Goal: Transaction & Acquisition: Purchase product/service

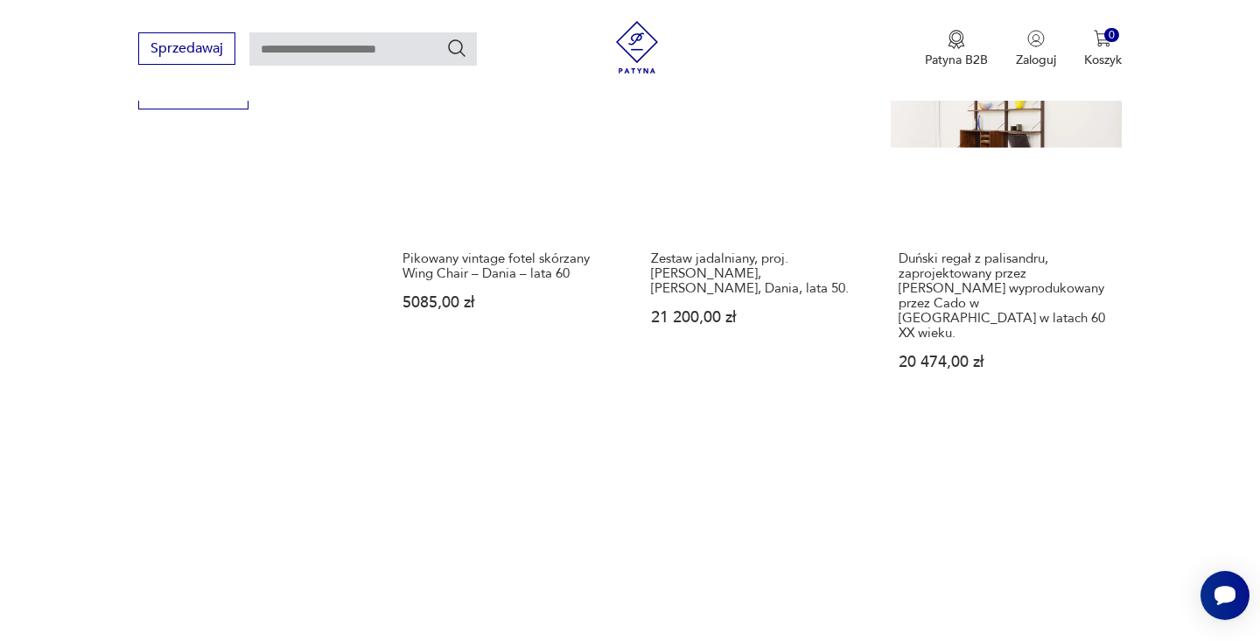
scroll to position [1922, 0]
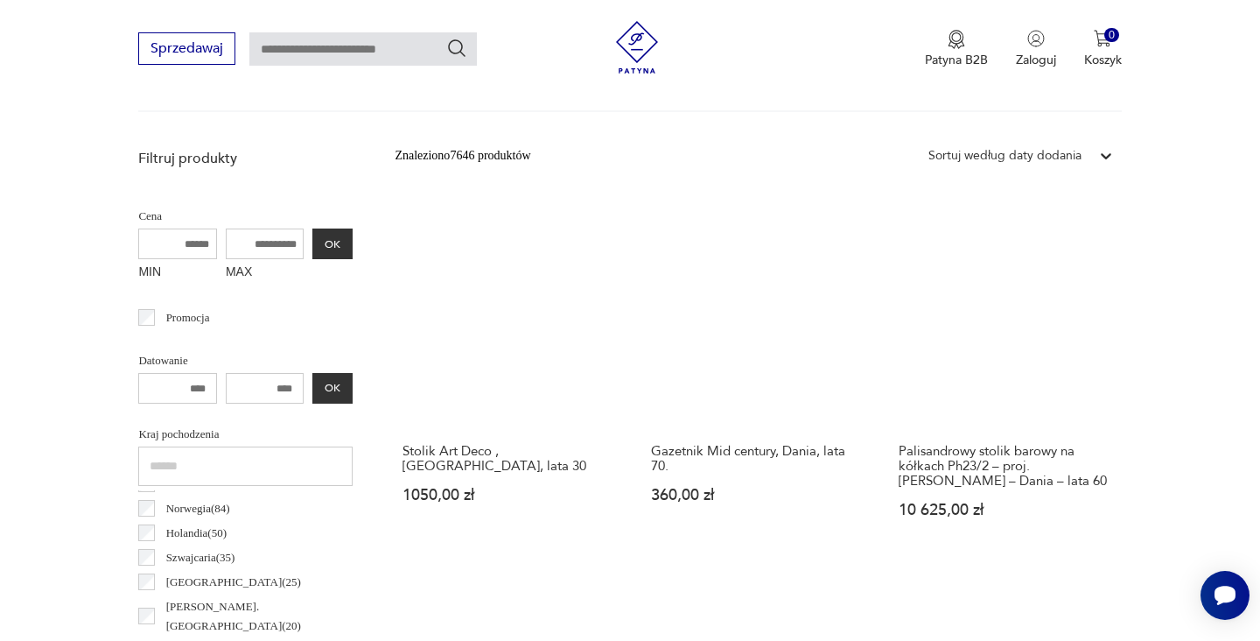
scroll to position [511, 0]
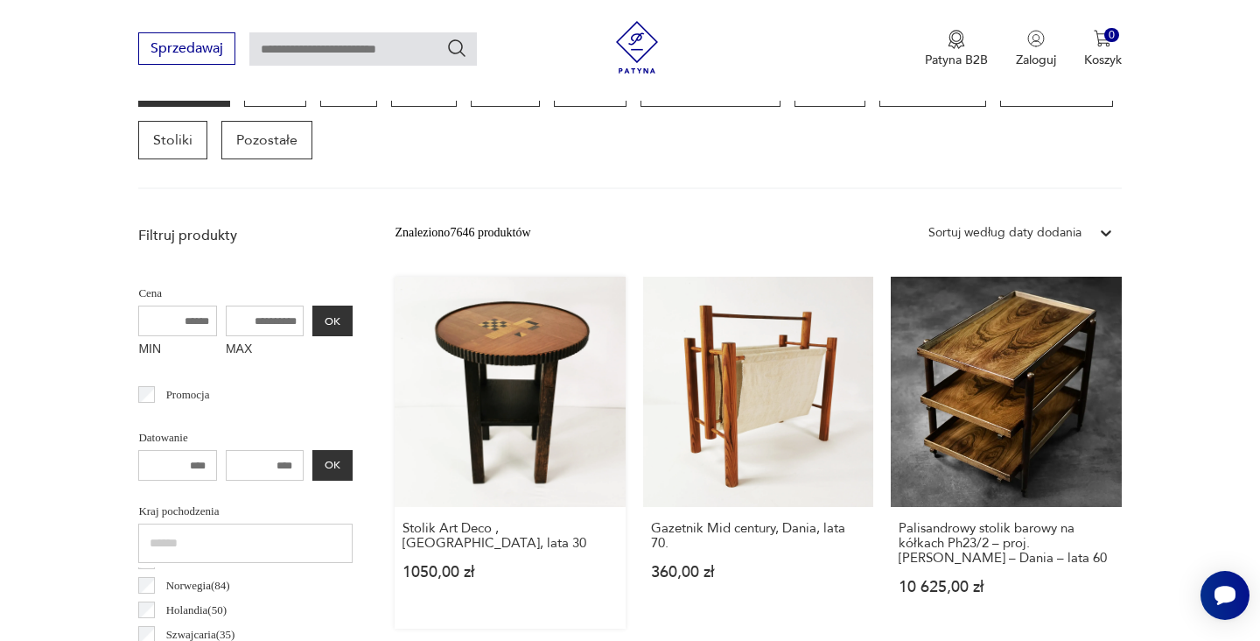
click at [448, 375] on link "Stolik Art Deco , [DEMOGRAPHIC_DATA], lata 30 1050,00 zł" at bounding box center [510, 453] width 230 height 352
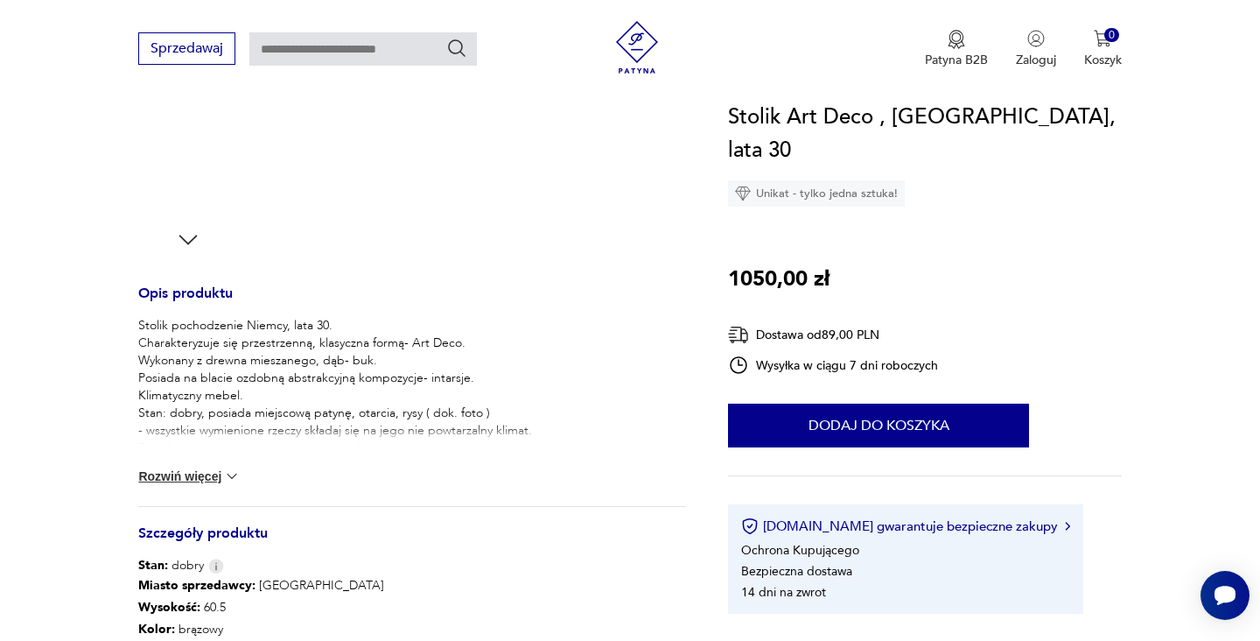
scroll to position [572, 0]
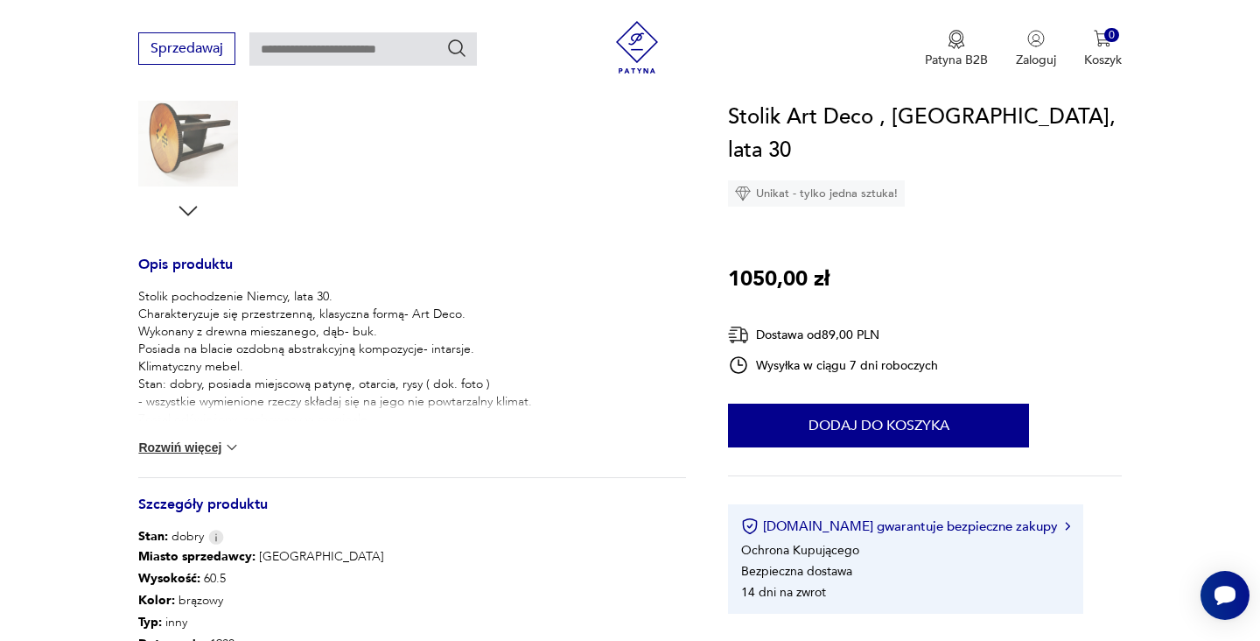
click at [199, 445] on button "Rozwiń więcej" at bounding box center [189, 447] width 102 height 18
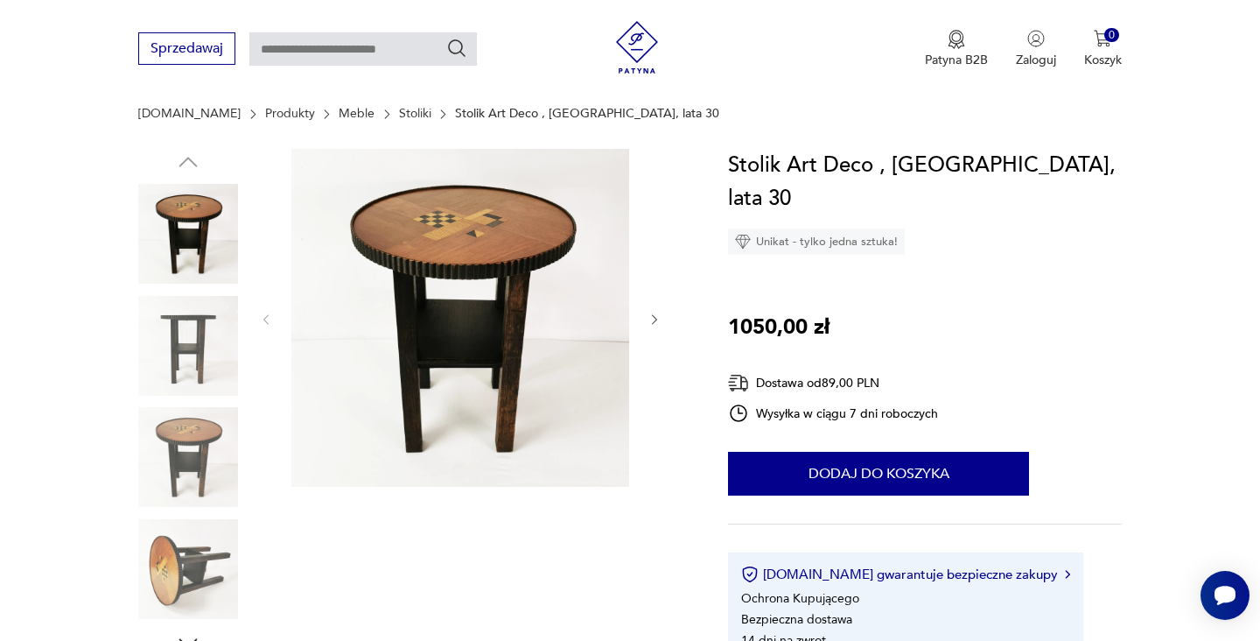
scroll to position [86, 0]
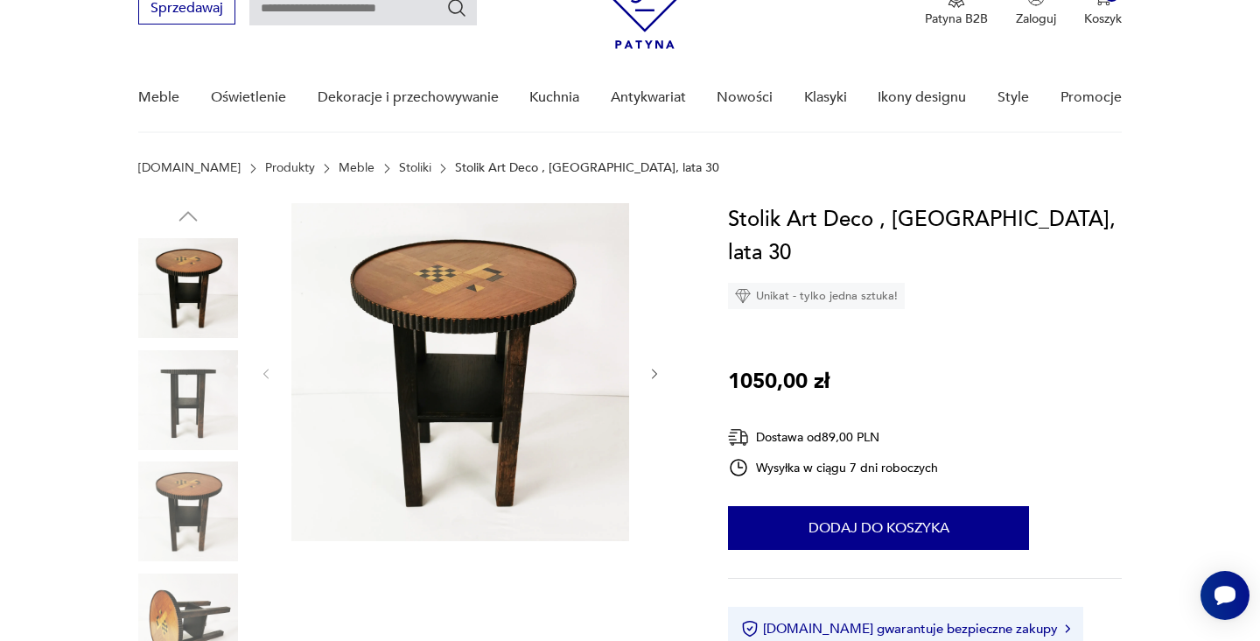
click at [480, 429] on img at bounding box center [460, 372] width 338 height 338
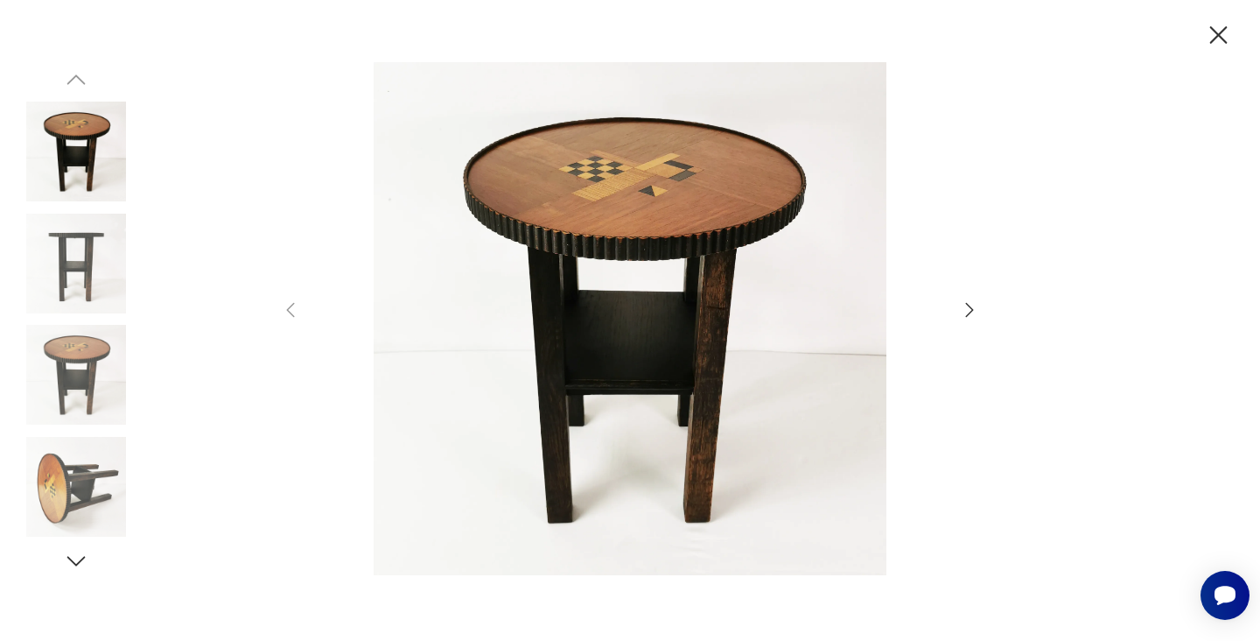
click at [974, 303] on icon "button" at bounding box center [969, 309] width 21 height 21
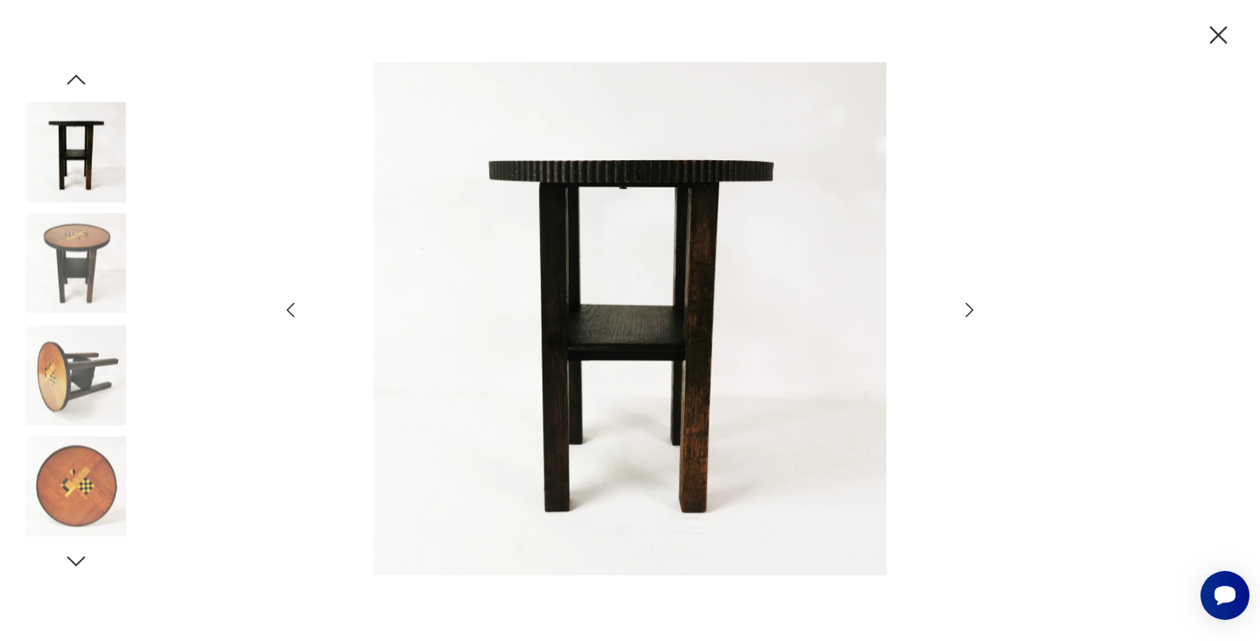
click at [974, 303] on icon "button" at bounding box center [969, 309] width 21 height 21
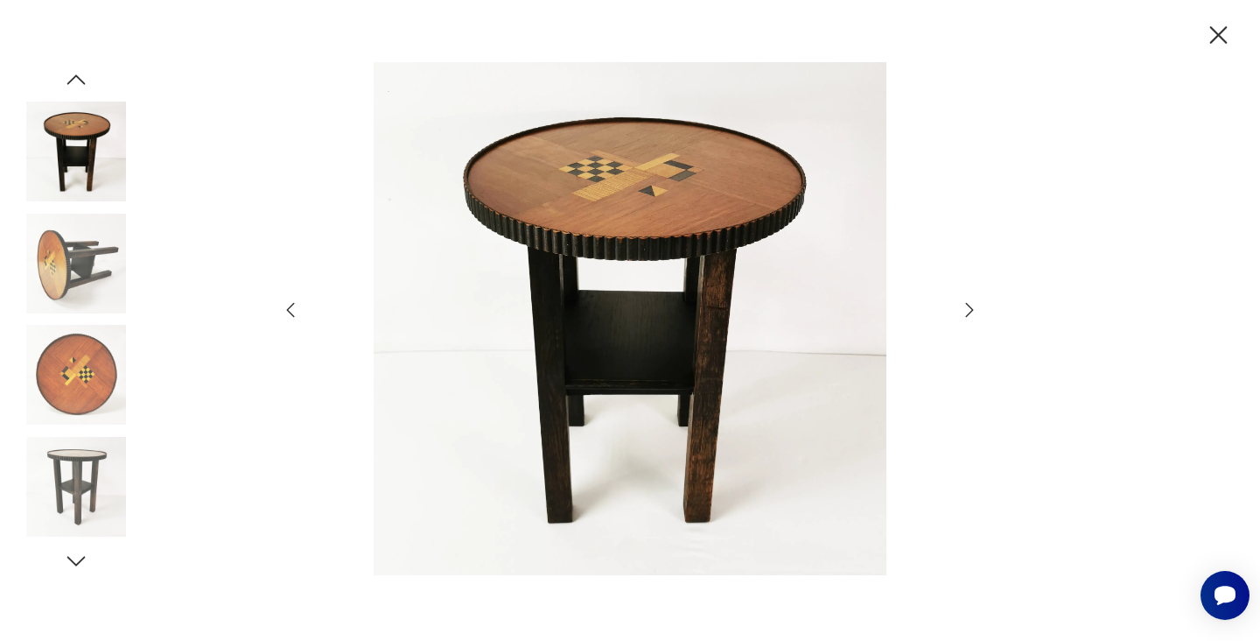
click at [974, 303] on icon "button" at bounding box center [969, 309] width 21 height 21
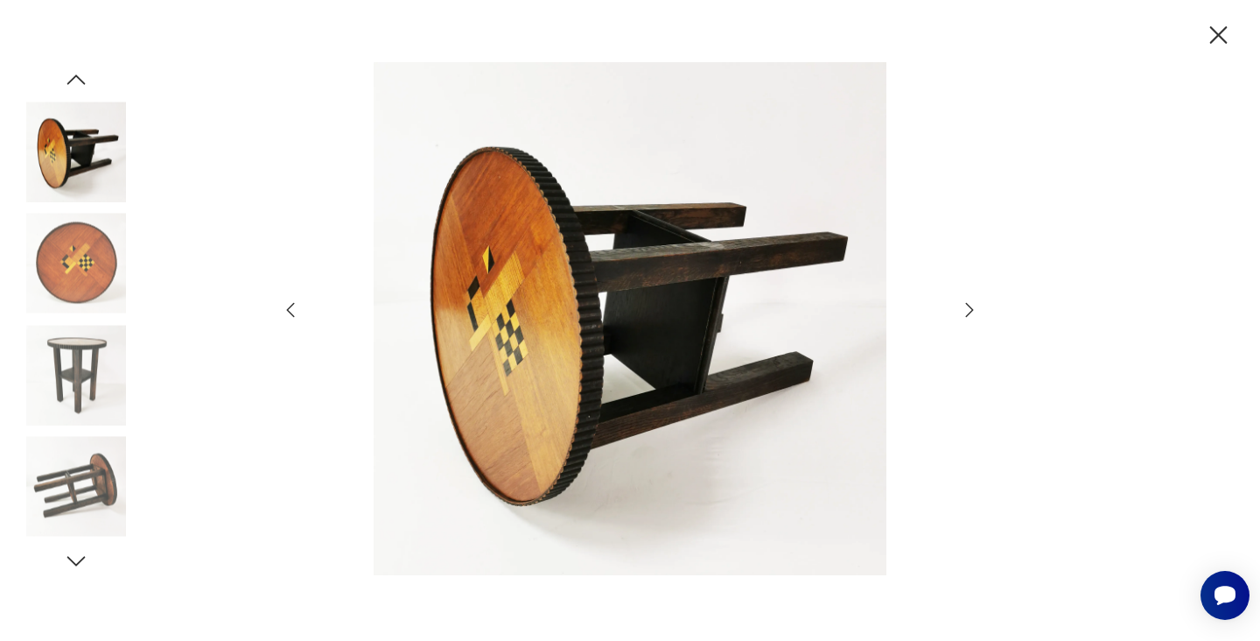
click at [974, 303] on icon "button" at bounding box center [969, 309] width 21 height 21
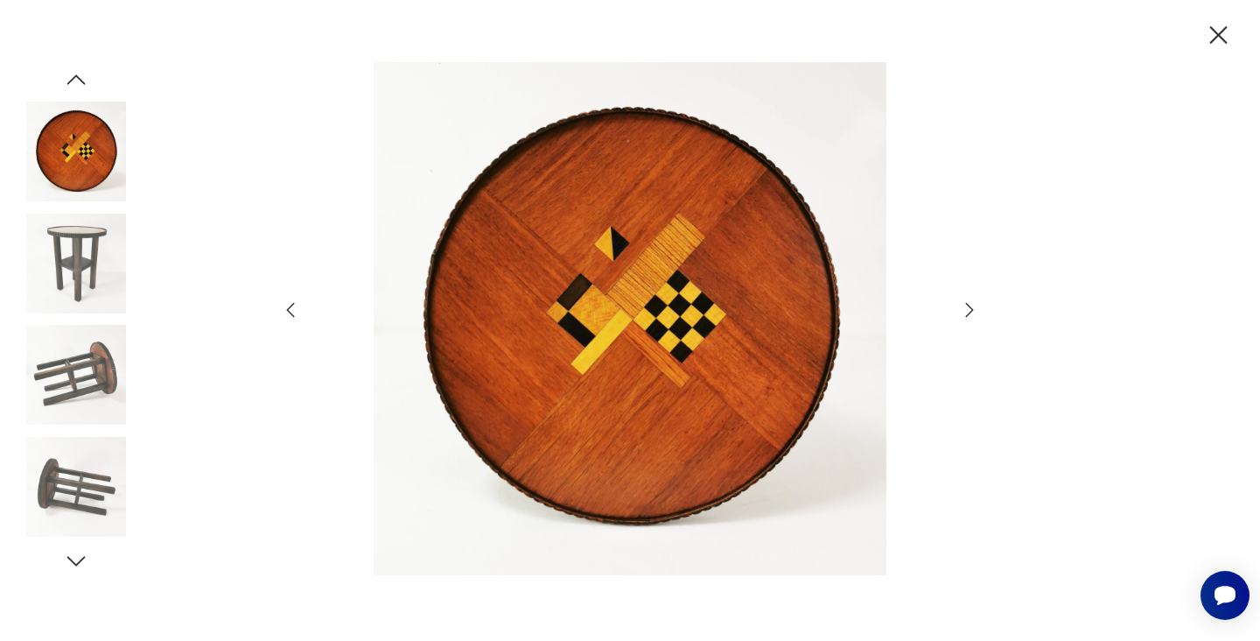
click at [974, 303] on icon "button" at bounding box center [969, 309] width 21 height 21
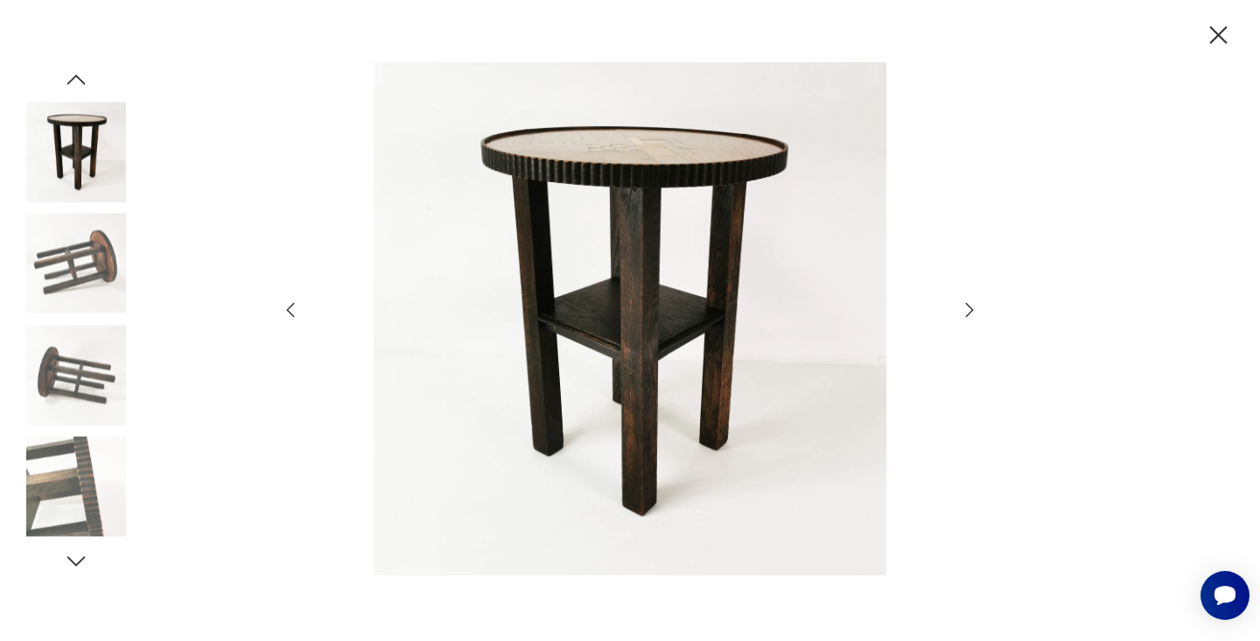
click at [974, 302] on icon "button" at bounding box center [969, 309] width 21 height 21
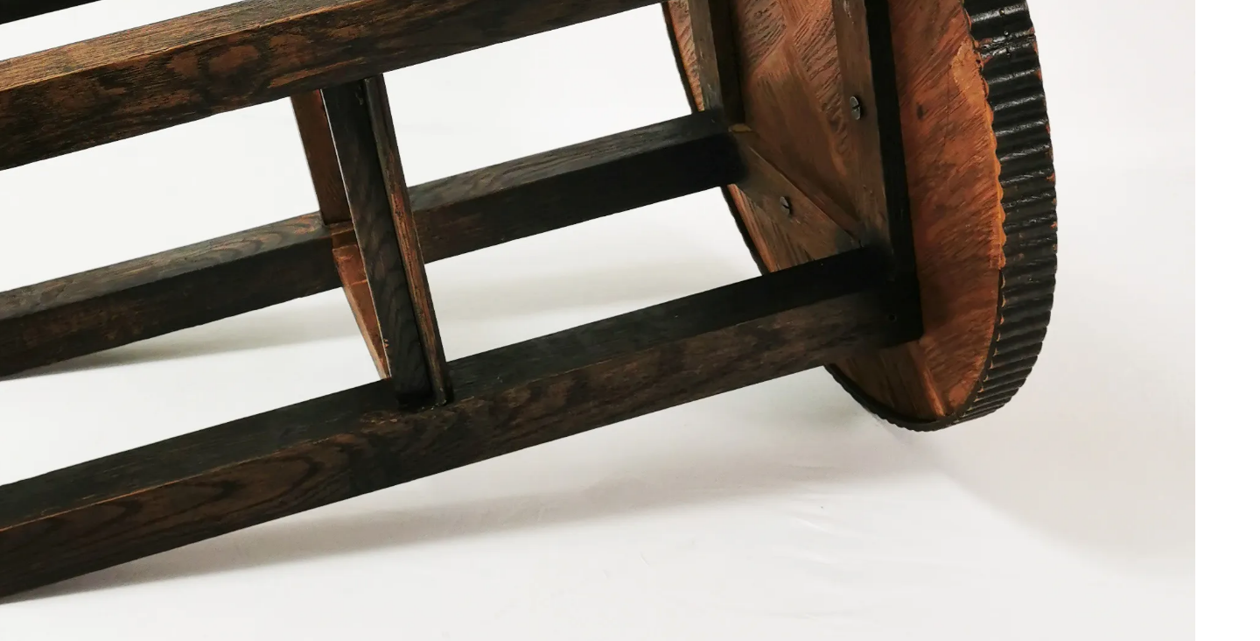
scroll to position [187, 0]
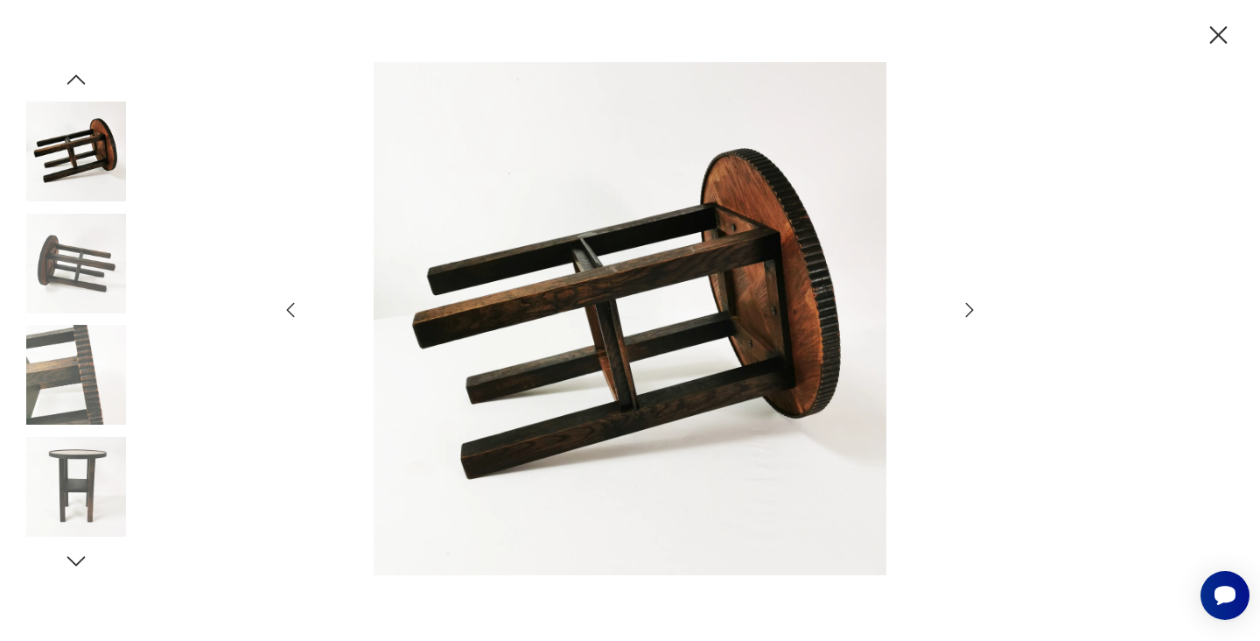
click at [971, 312] on icon "button" at bounding box center [970, 310] width 8 height 14
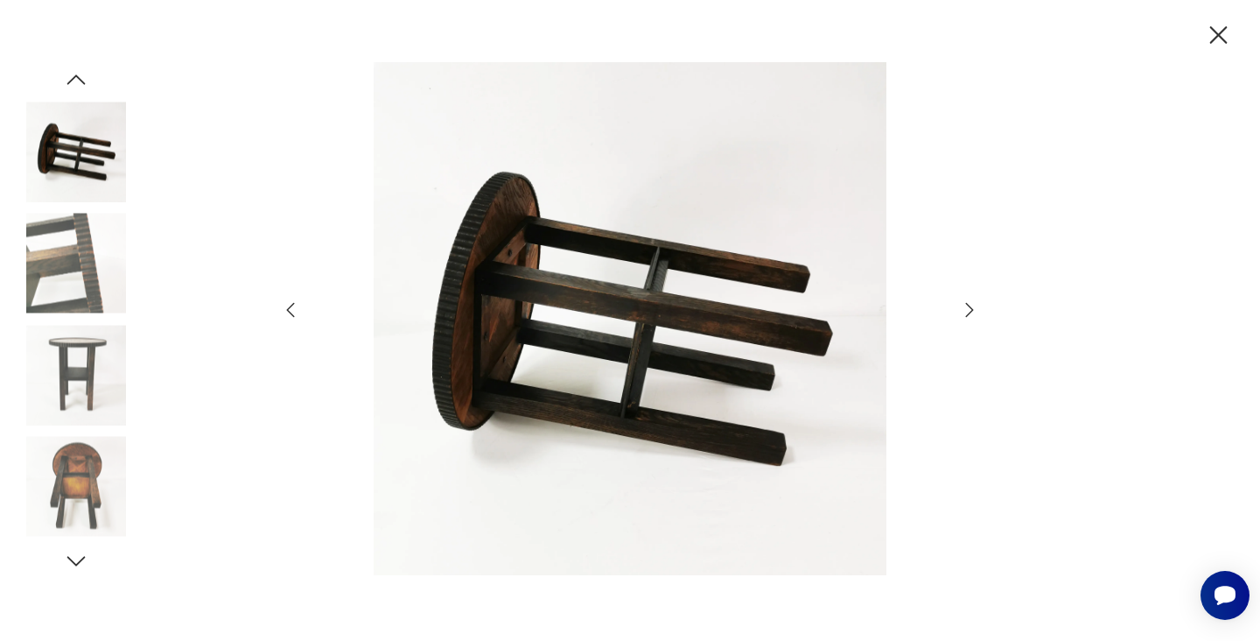
click at [971, 312] on icon "button" at bounding box center [970, 310] width 8 height 14
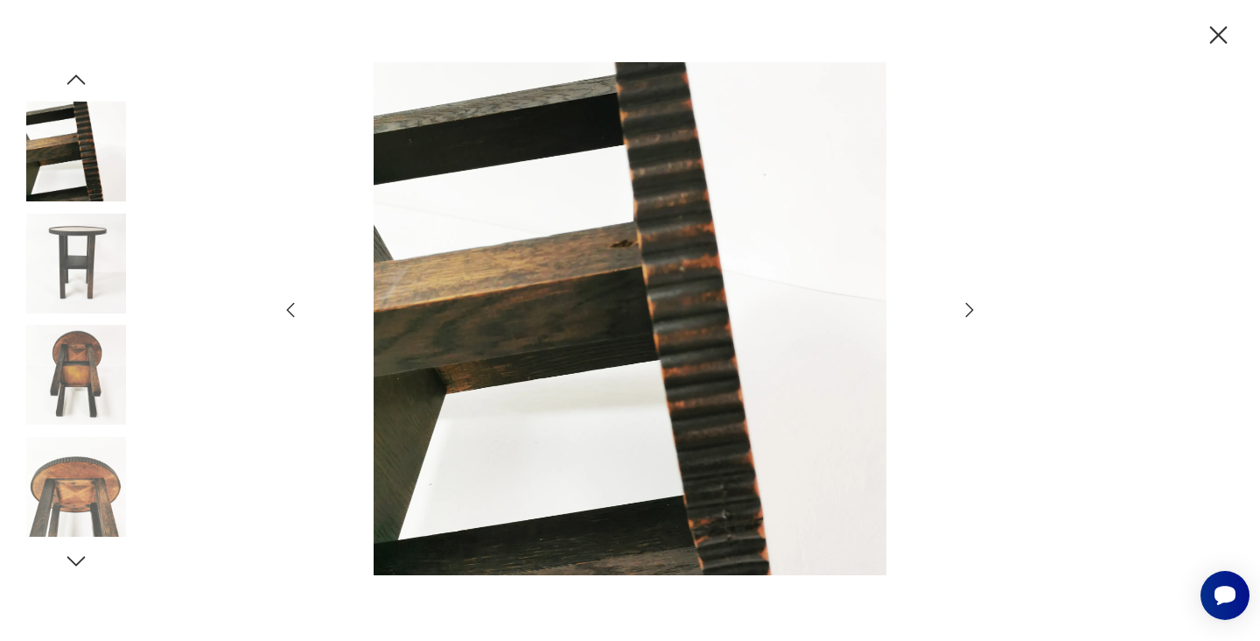
click at [971, 312] on icon "button" at bounding box center [970, 310] width 8 height 14
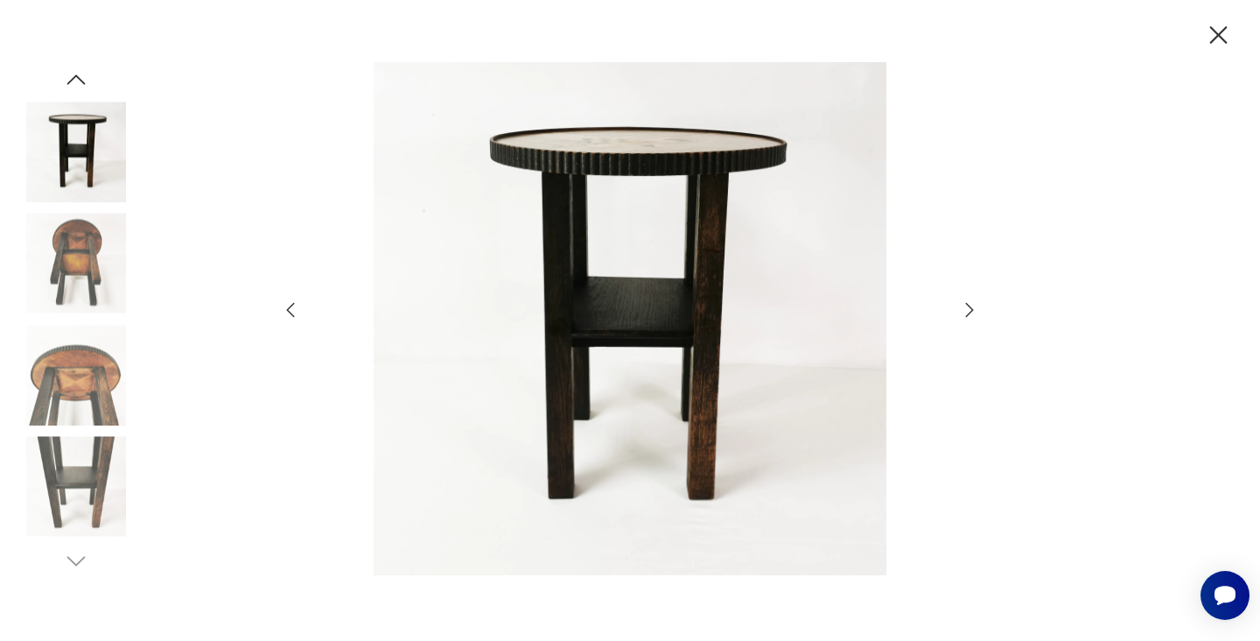
click at [971, 312] on icon "button" at bounding box center [970, 310] width 8 height 14
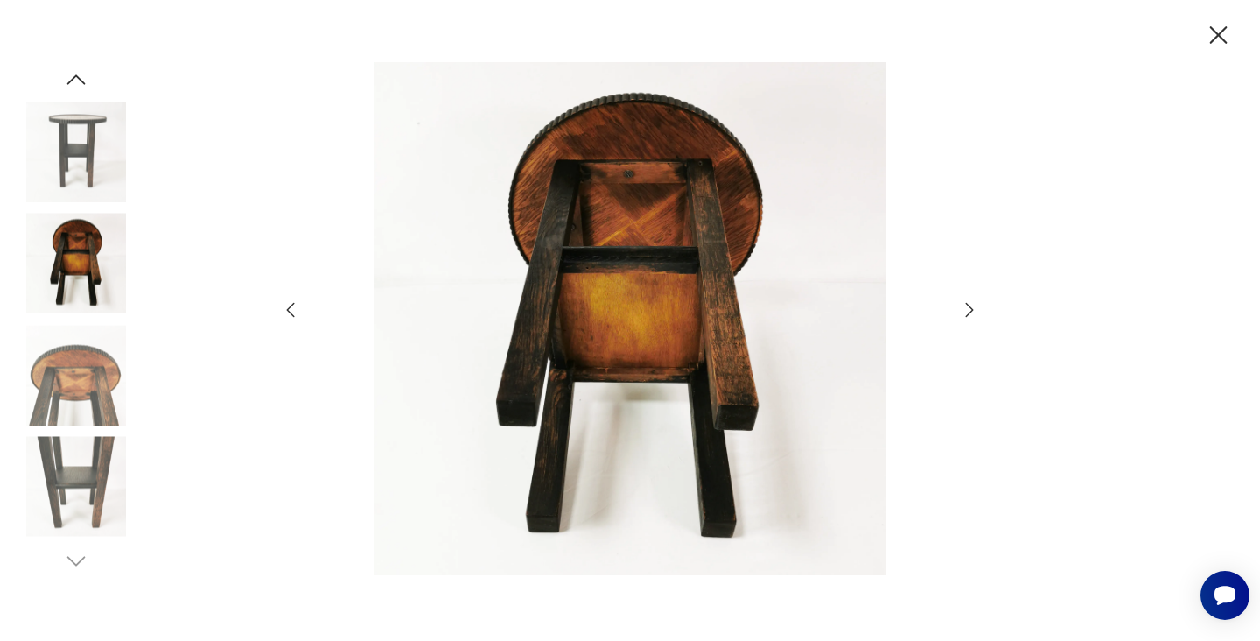
click at [971, 312] on icon "button" at bounding box center [970, 310] width 8 height 14
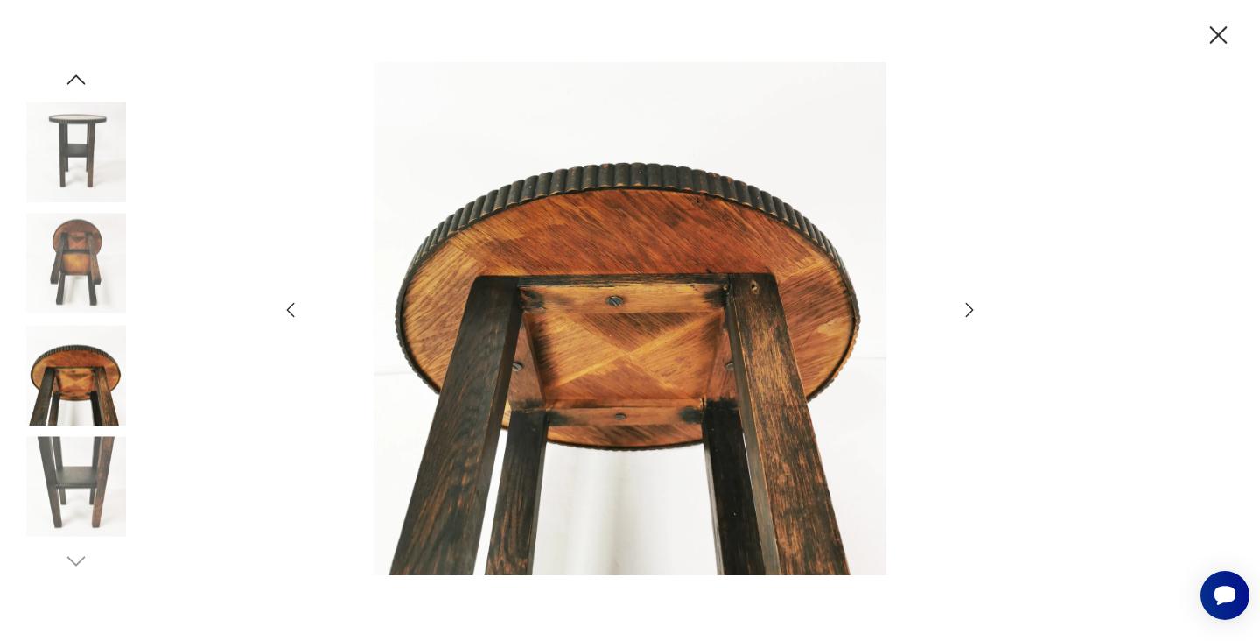
click at [971, 312] on icon "button" at bounding box center [970, 310] width 8 height 14
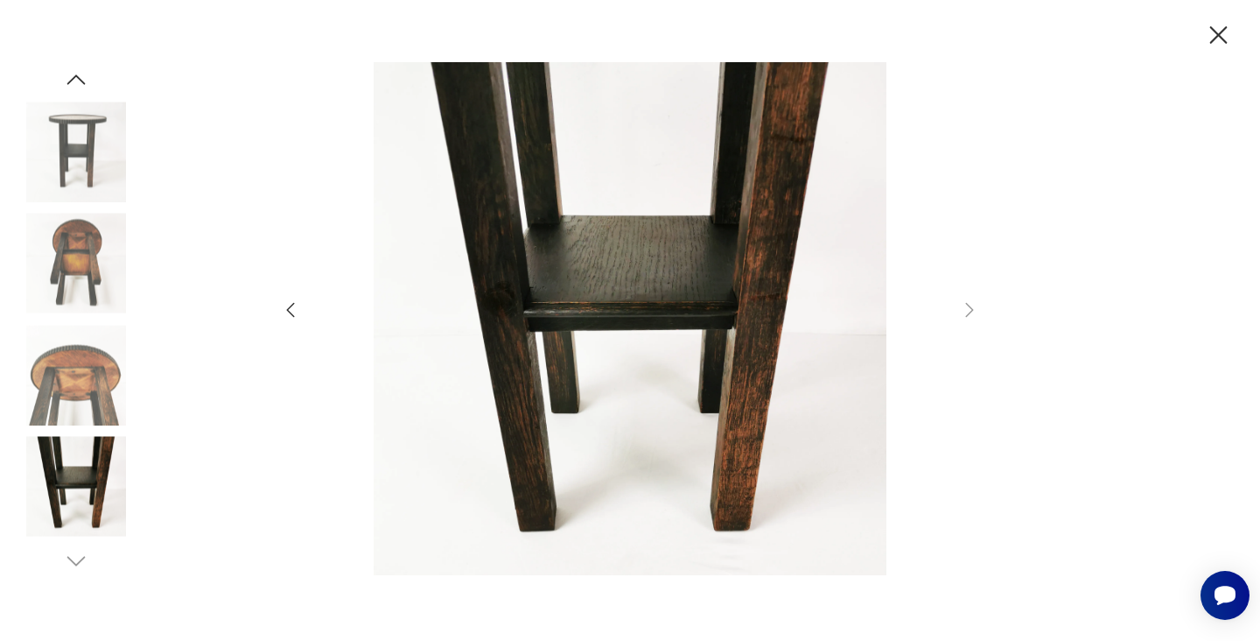
click at [1222, 27] on icon "button" at bounding box center [1218, 35] width 31 height 31
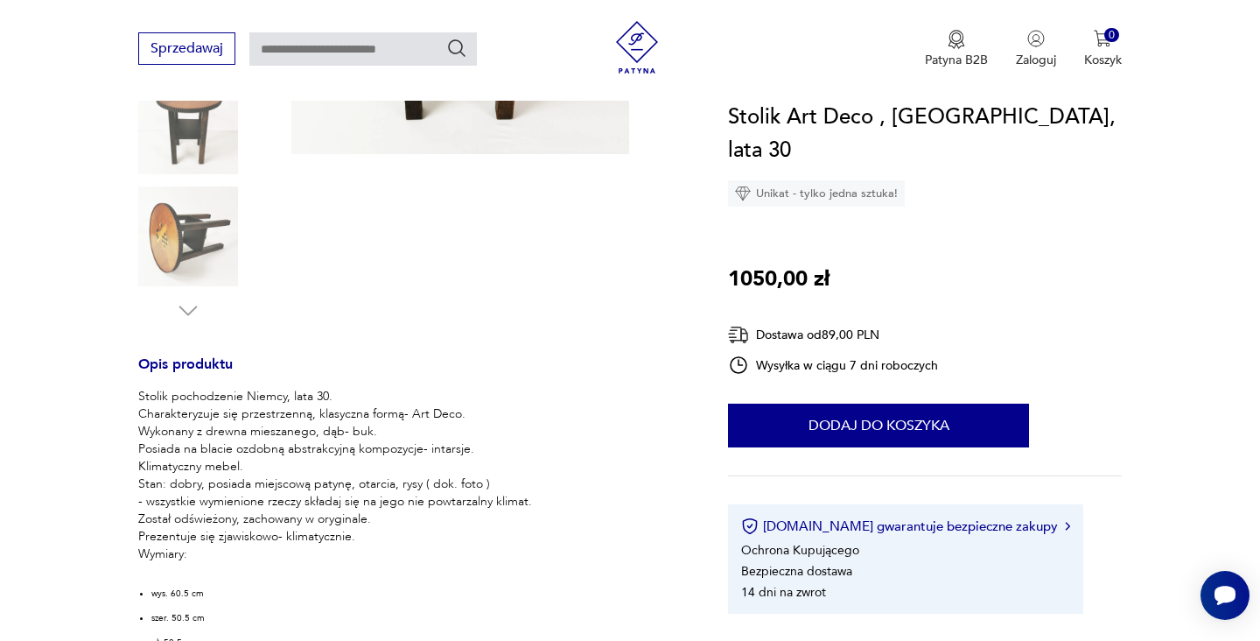
scroll to position [500, 0]
